Goal: Use online tool/utility: Utilize a website feature to perform a specific function

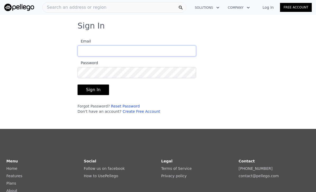
type input "[EMAIL_ADDRESS][DOMAIN_NAME]"
click at [92, 90] on button "Sign In" at bounding box center [93, 90] width 31 height 11
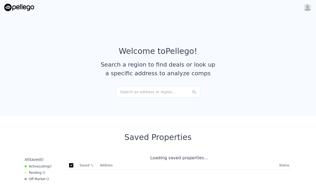
checkbox input "true"
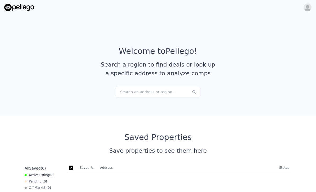
click at [138, 97] on div "Search an address or region..." at bounding box center [158, 92] width 85 height 12
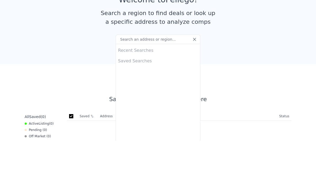
click at [127, 47] on article "Welcome to Pellego ! Search a region to find deals or look up a specific addres…" at bounding box center [158, 67] width 308 height 40
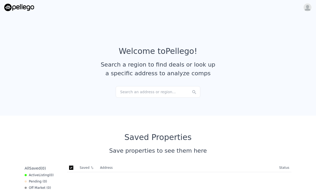
click at [129, 93] on div "Search an address or region..." at bounding box center [158, 92] width 85 height 12
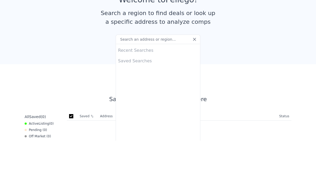
click at [133, 86] on input "text" at bounding box center [158, 91] width 85 height 10
type input "[STREET_ADDRESS]"
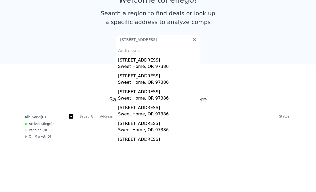
click at [136, 106] on div "[STREET_ADDRESS]" at bounding box center [159, 110] width 82 height 8
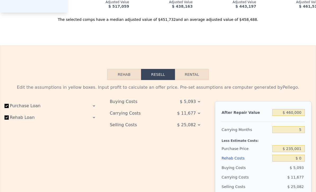
scroll to position [710, 0]
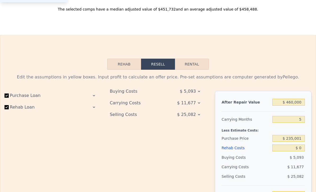
click at [191, 64] on button "Rental" at bounding box center [192, 64] width 34 height 11
select select "30"
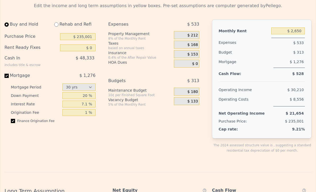
scroll to position [782, 0]
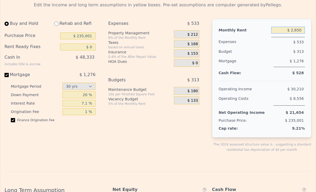
click at [302, 33] on input "$ 2,650" at bounding box center [288, 30] width 34 height 7
type input "$ 2"
type input "$ 4,000"
click at [85, 150] on div "Buy and Hold Rehab and Refi Purchase Price $ 235,001 Rent Ready Fixes $ 0 Cash …" at bounding box center [51, 90] width 95 height 142
click at [84, 38] on input "$ 235,001" at bounding box center [77, 36] width 35 height 7
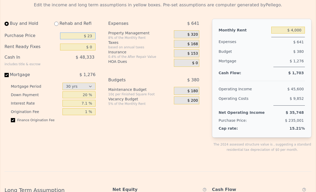
type input "$ 2"
type input "$ 250,000"
click at [92, 44] on input "$ 0" at bounding box center [77, 47] width 35 height 7
type input "$ 100,000"
click at [198, 33] on div "$ 320" at bounding box center [186, 34] width 25 height 8
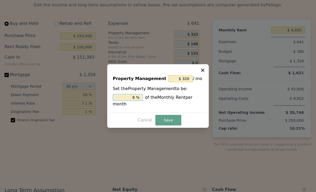
click at [136, 101] on input "8 %" at bounding box center [128, 97] width 30 height 7
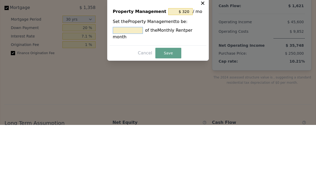
type input "1 %"
type input "$ 40"
type input "10 %"
type input "$ 400"
type input "10 %"
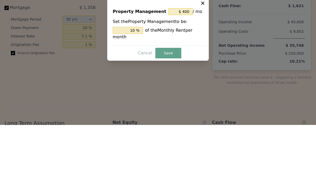
click at [175, 115] on button "Save" at bounding box center [168, 120] width 26 height 11
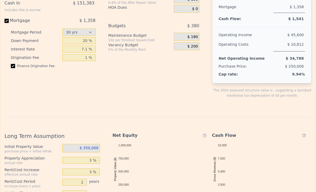
scroll to position [782, 0]
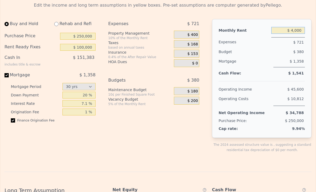
click at [301, 33] on input "$ 4,000" at bounding box center [288, 30] width 34 height 7
click at [87, 150] on div "Buy and Hold Rehab and Refi Purchase Price $ 250,000 Rent Ready Fixes $ 100,000…" at bounding box center [51, 90] width 95 height 142
type input "$ 2,650"
click at [69, 95] on input "20 %" at bounding box center [78, 95] width 33 height 7
type input "0 %"
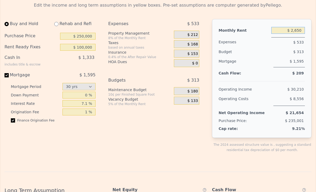
click at [303, 32] on input "$ 2,650" at bounding box center [288, 30] width 34 height 7
type input "$ 2"
click at [146, 151] on div "Expenses $ 533 Property Management 8% of the Monthly Rent $ 212 Taxes based on …" at bounding box center [155, 90] width 95 height 142
type input "$ 2,650"
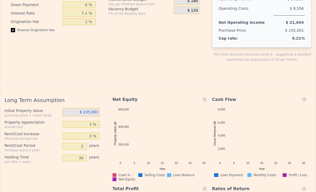
scroll to position [880, 0]
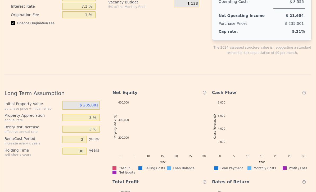
click at [84, 102] on div "$ 235,001" at bounding box center [80, 105] width 37 height 8
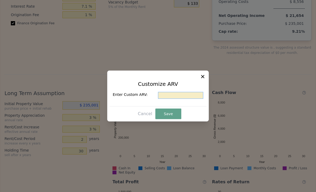
click at [172, 99] on input "text" at bounding box center [180, 95] width 45 height 7
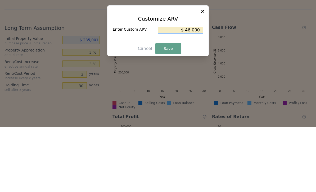
type input "$ 460,000"
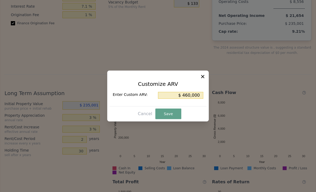
click at [164, 119] on button "Save" at bounding box center [168, 114] width 26 height 11
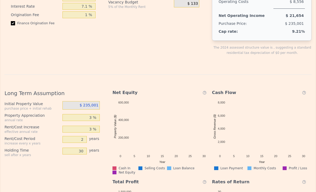
click at [86, 107] on span "$ 235,001" at bounding box center [89, 105] width 19 height 4
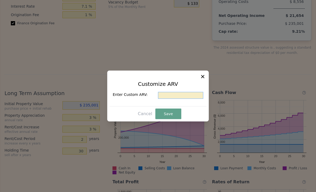
click at [169, 99] on input "text" at bounding box center [180, 95] width 45 height 7
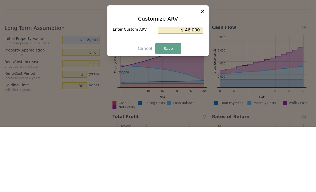
type input "$ 460,000"
click at [169, 109] on button "Save" at bounding box center [168, 114] width 26 height 11
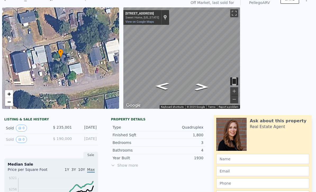
scroll to position [0, 0]
